Goal: Find specific page/section: Find specific page/section

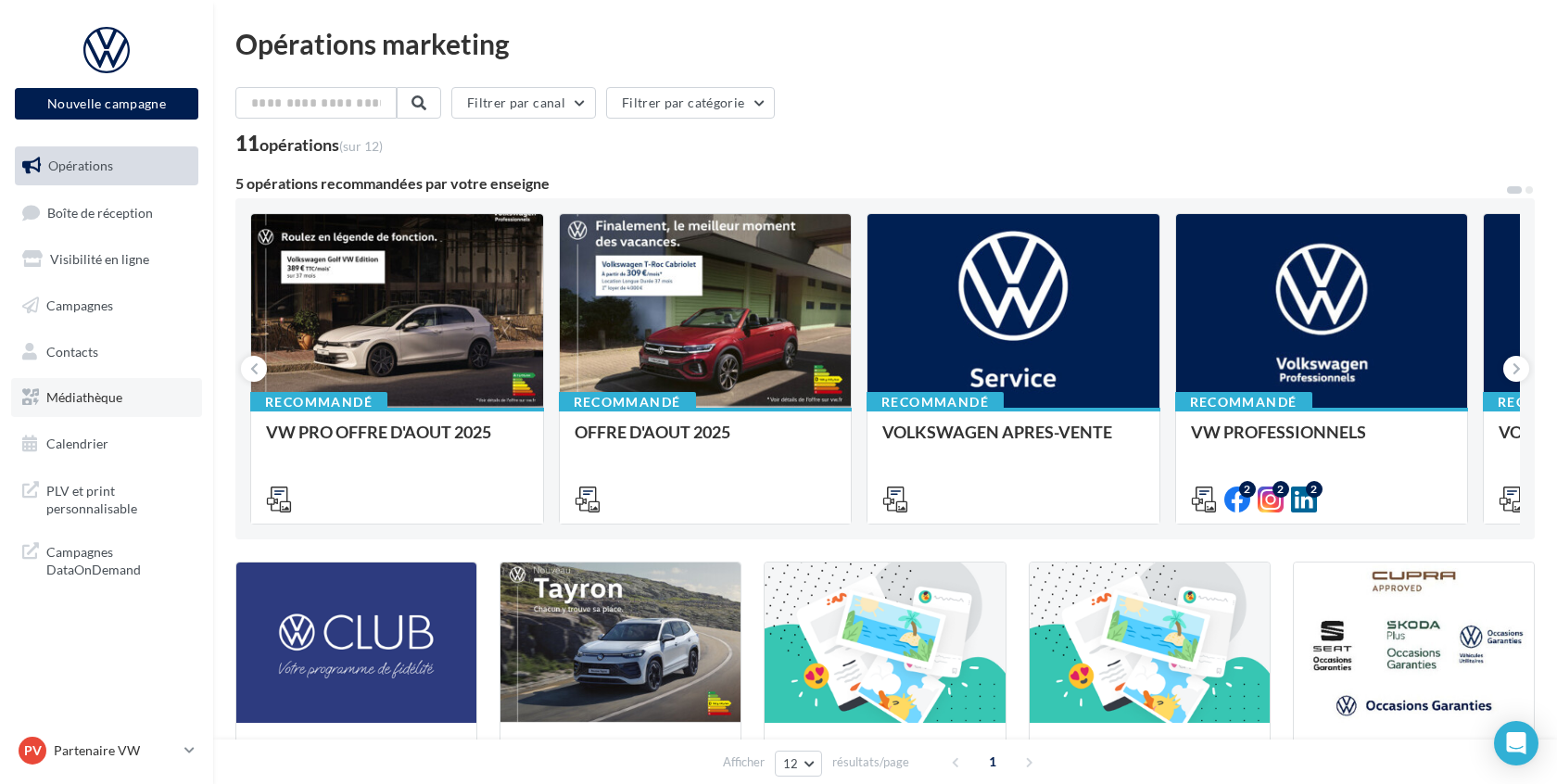
click at [120, 408] on link "Médiathèque" at bounding box center [106, 397] width 191 height 39
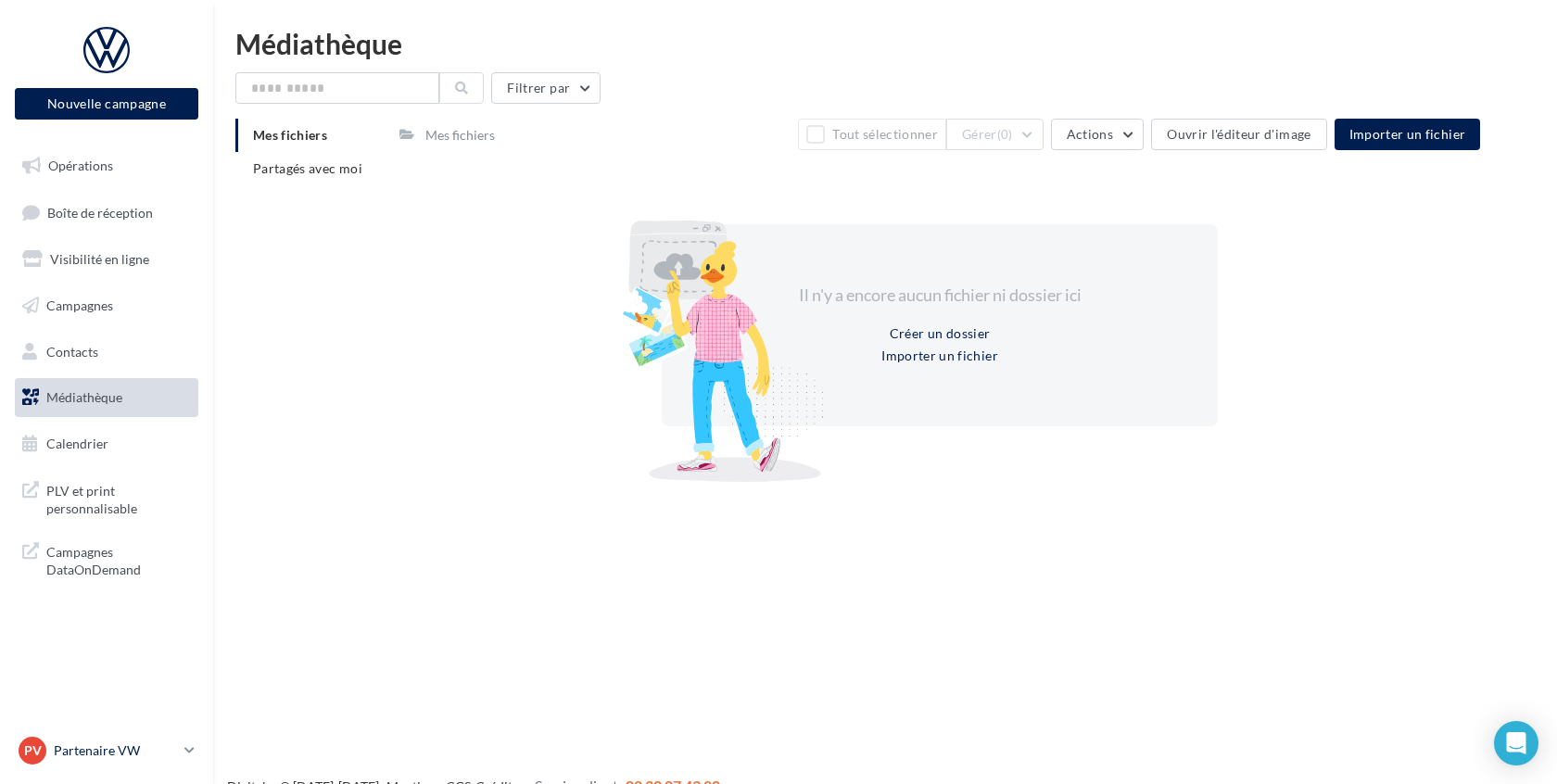
click at [125, 745] on p "Partenaire VW" at bounding box center [115, 750] width 123 height 19
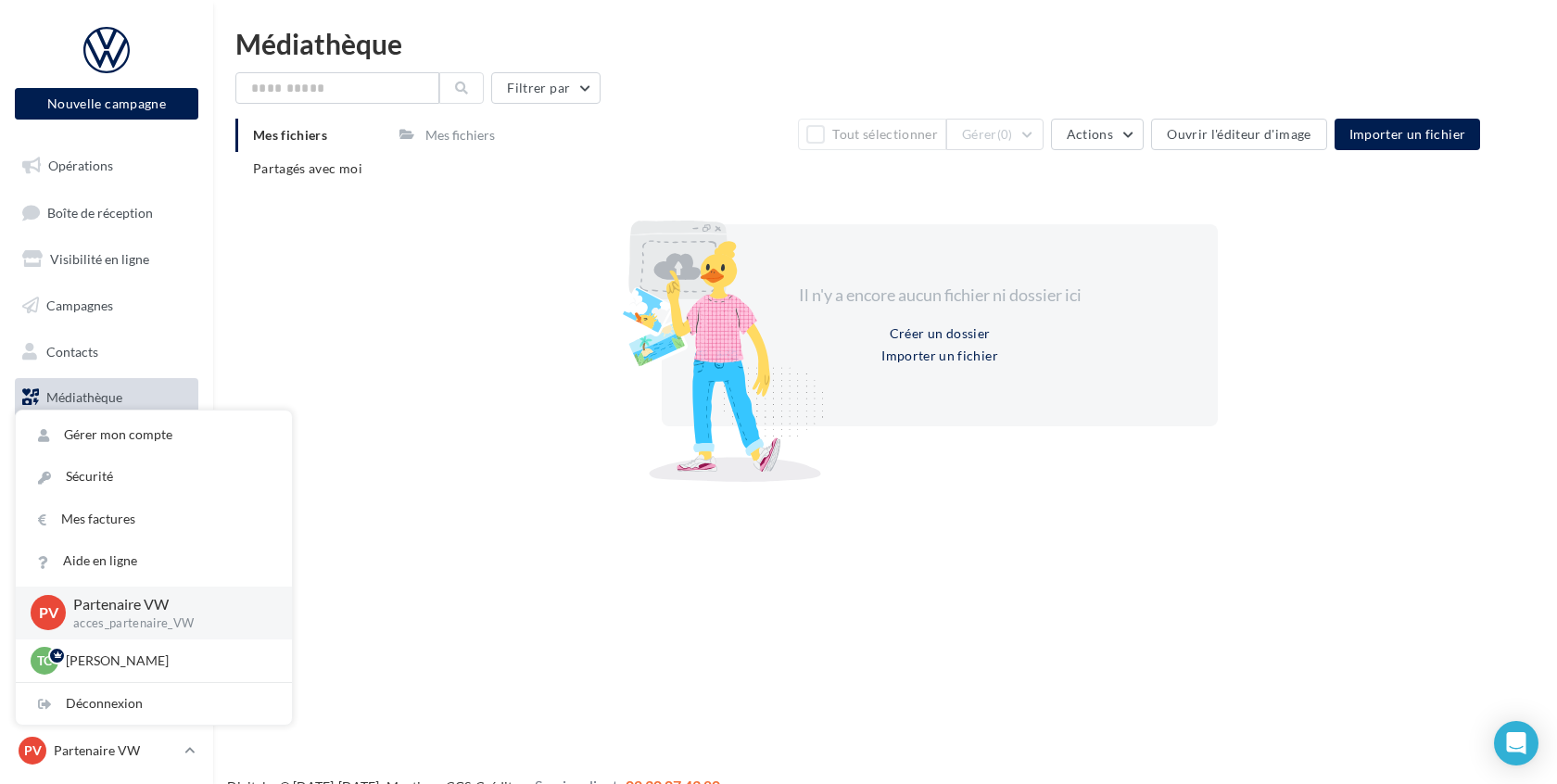
click at [685, 510] on div "Nouvelle campagne Nouvelle campagne Opérations Boîte de réception Visibilité en…" at bounding box center [778, 422] width 1557 height 784
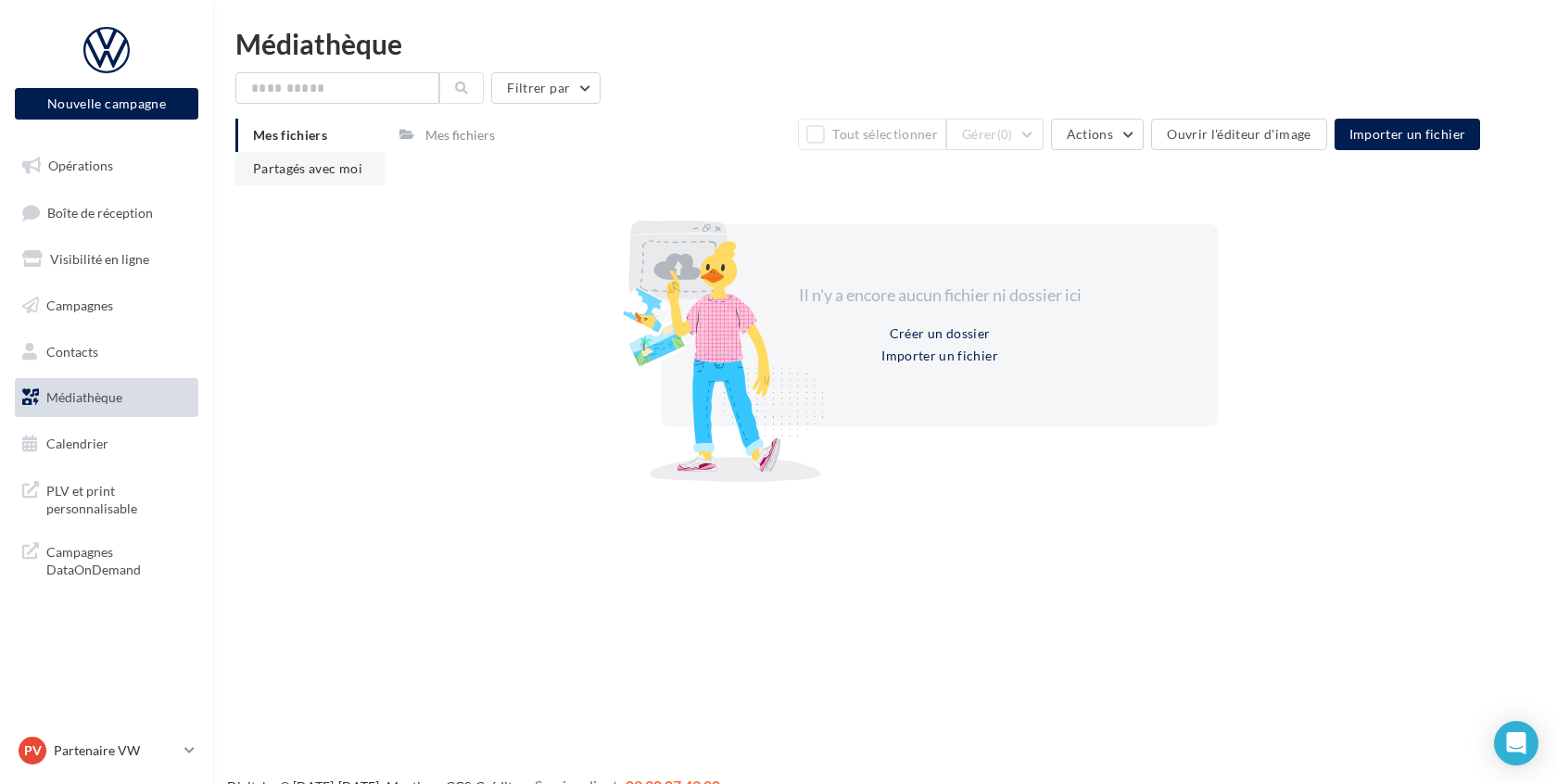
click at [317, 161] on span "Partagés avec moi" at bounding box center [307, 168] width 110 height 16
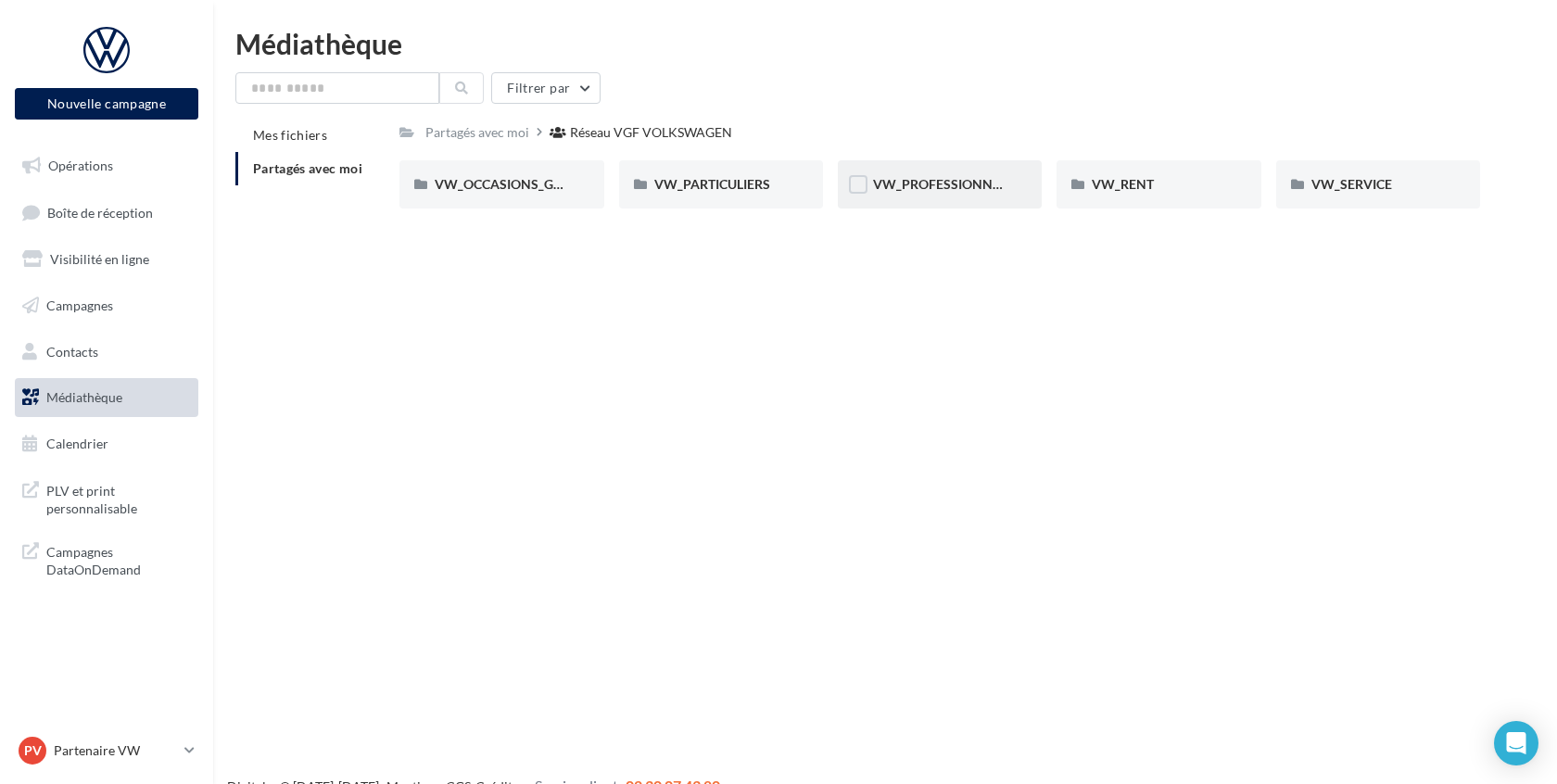
click at [962, 205] on div "VW_PROFESSIONNELS" at bounding box center [940, 184] width 204 height 48
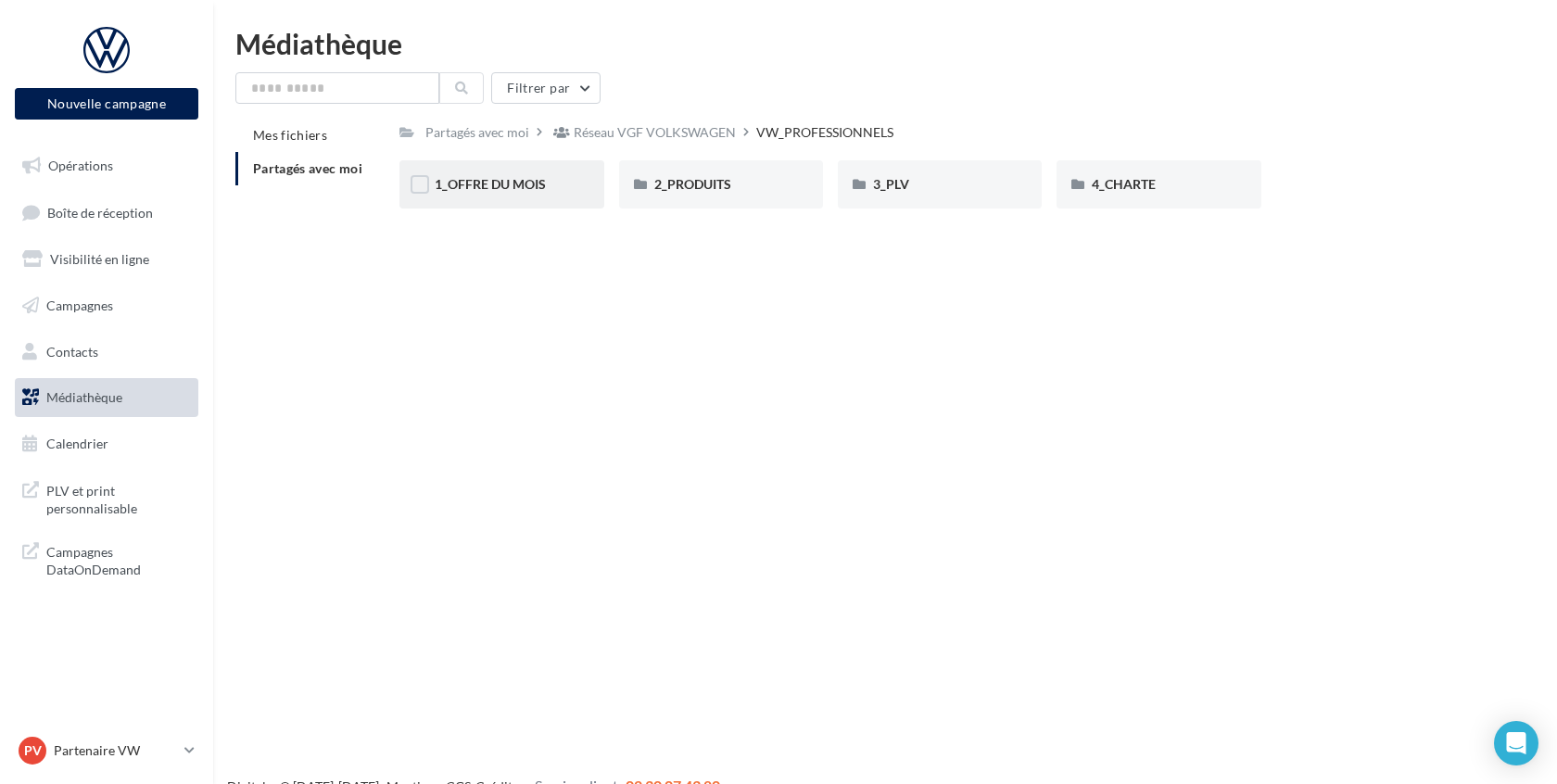
click at [561, 188] on div "1_OFFRE DU MOIS" at bounding box center [501, 184] width 133 height 19
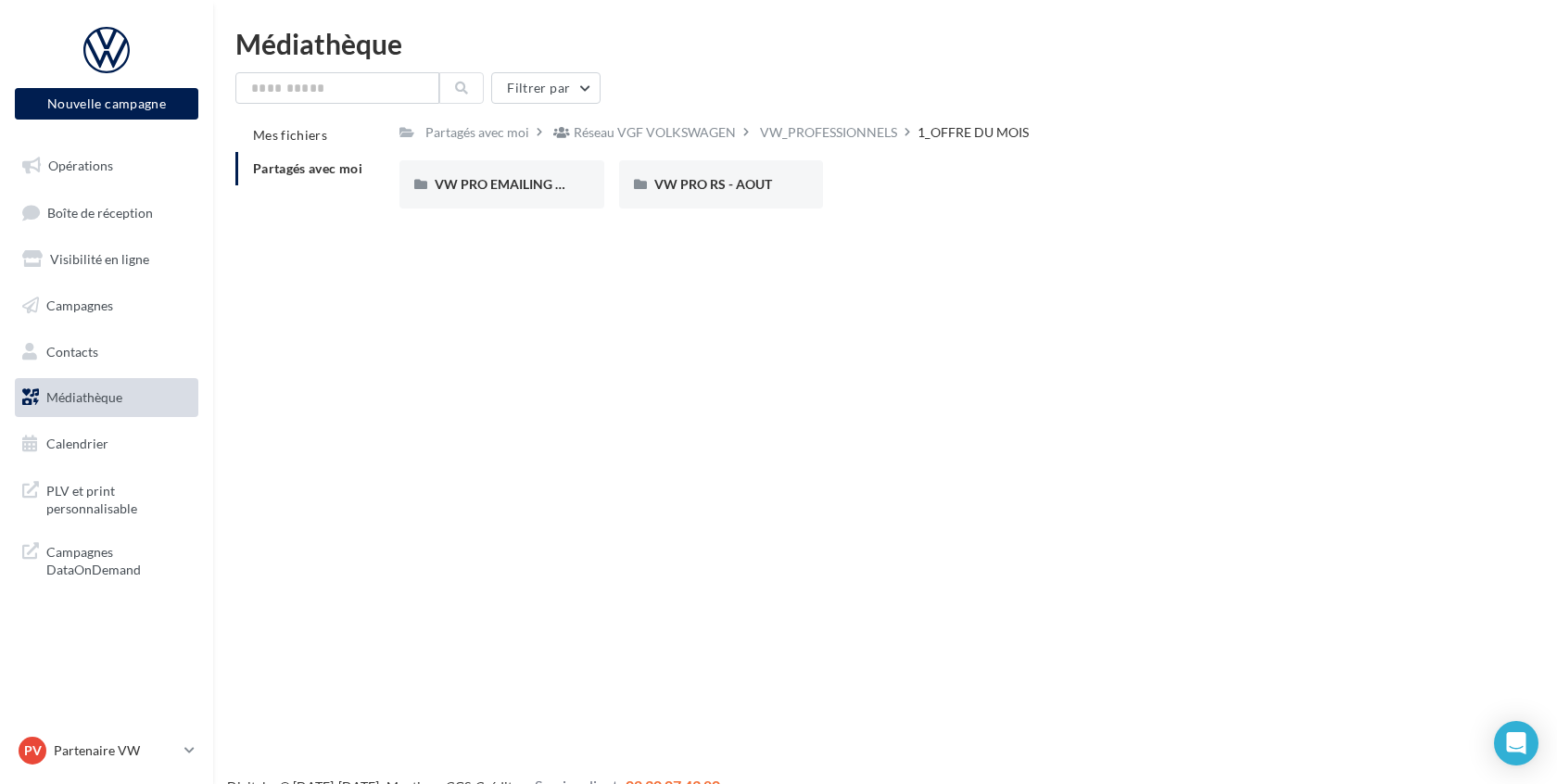
scroll to position [30, 0]
